Goal: Information Seeking & Learning: Learn about a topic

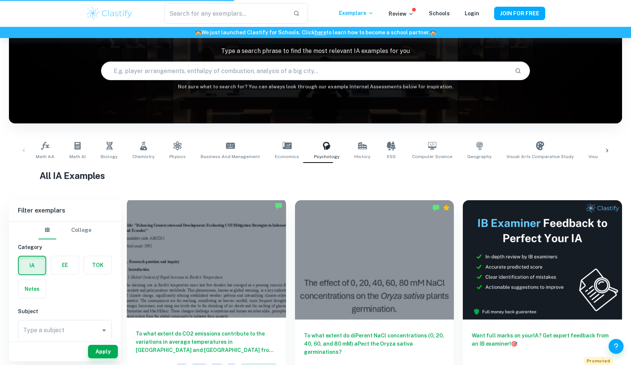
scroll to position [50, 0]
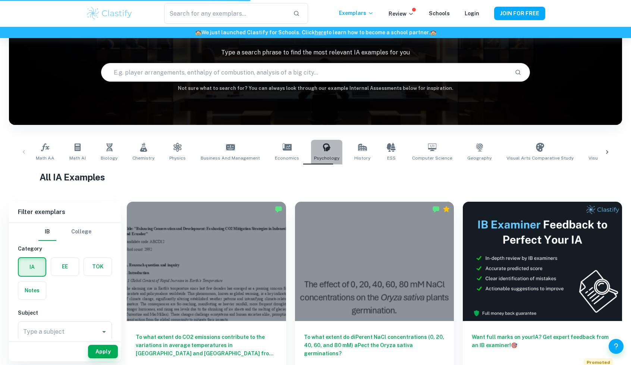
click at [318, 159] on span "Psychology" at bounding box center [326, 158] width 25 height 7
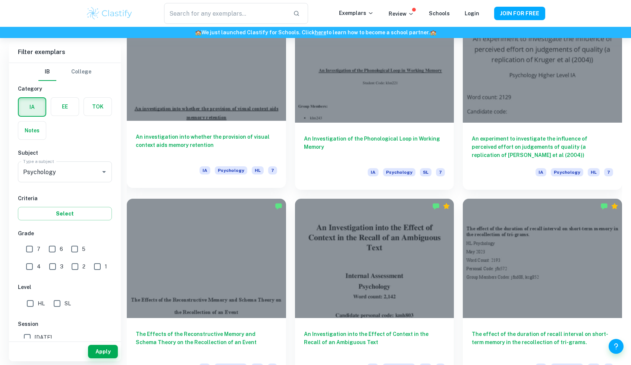
scroll to position [835, 0]
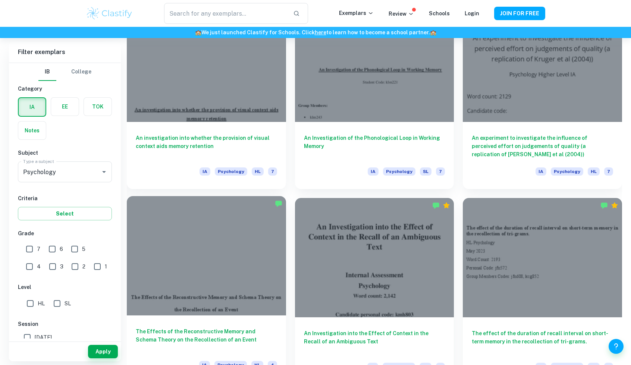
click at [220, 248] on div at bounding box center [206, 255] width 159 height 119
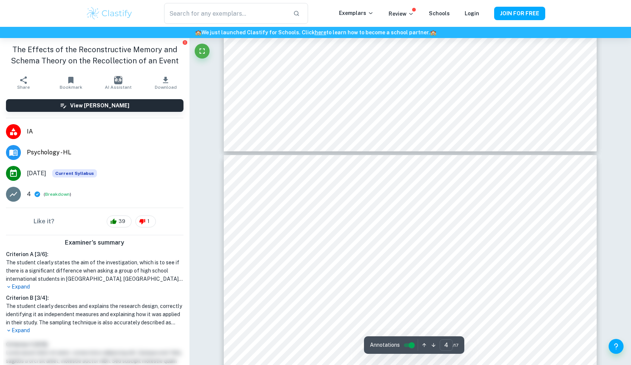
type input "3"
